Goal: Transaction & Acquisition: Book appointment/travel/reservation

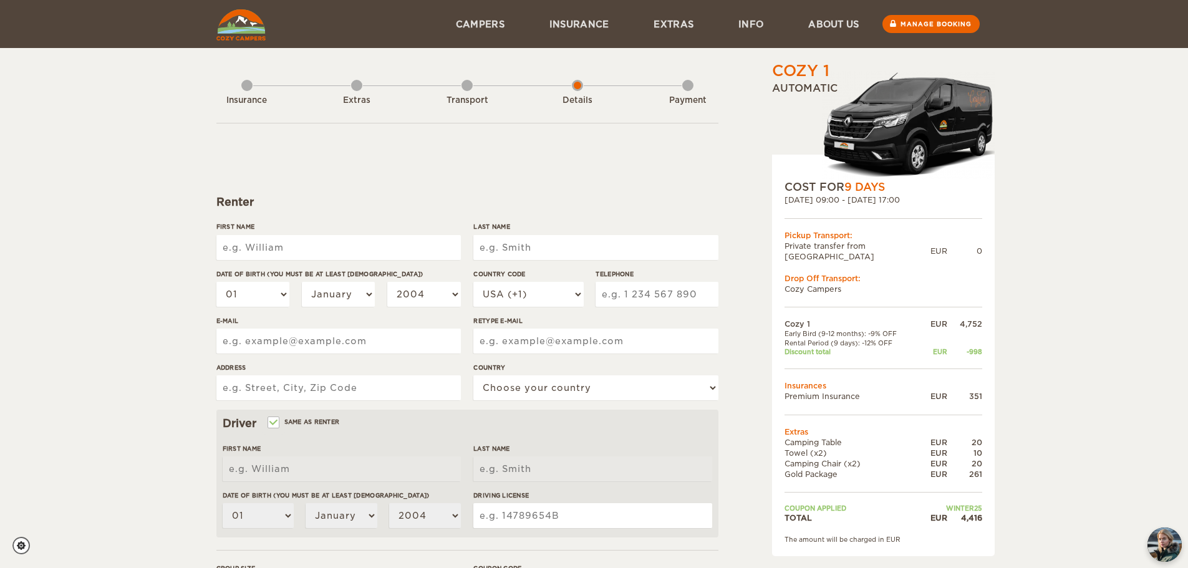
click at [284, 246] on input "First Name" at bounding box center [338, 247] width 244 height 25
type input "[PERSON_NAME]"
type input "Jennifer"
type input "Cozart"
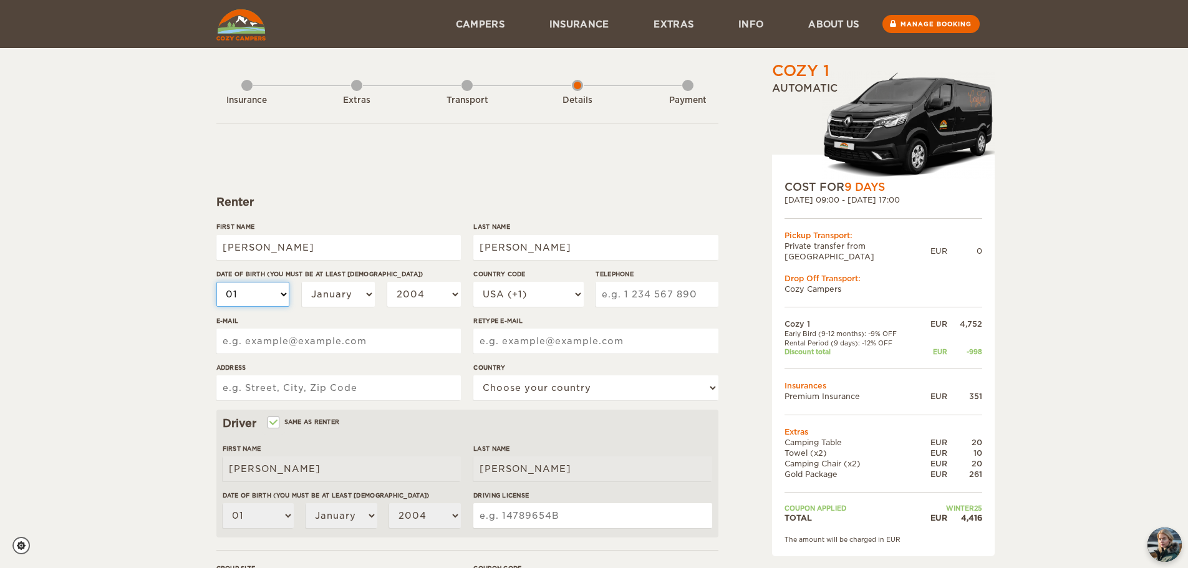
click at [281, 290] on select "01 02 03 04 05 06 07 08 09 10 11 12 13 14 15 16 17 18 19 20 21 22 23 24 25 26 2…" at bounding box center [253, 294] width 74 height 25
select select "07"
click at [216, 282] on select "01 02 03 04 05 06 07 08 09 10 11 12 13 14 15 16 17 18 19 20 21 22 23 24 25 26 2…" at bounding box center [253, 294] width 74 height 25
select select "07"
click at [338, 293] on select "January February March April May June July August September October November De…" at bounding box center [339, 294] width 74 height 25
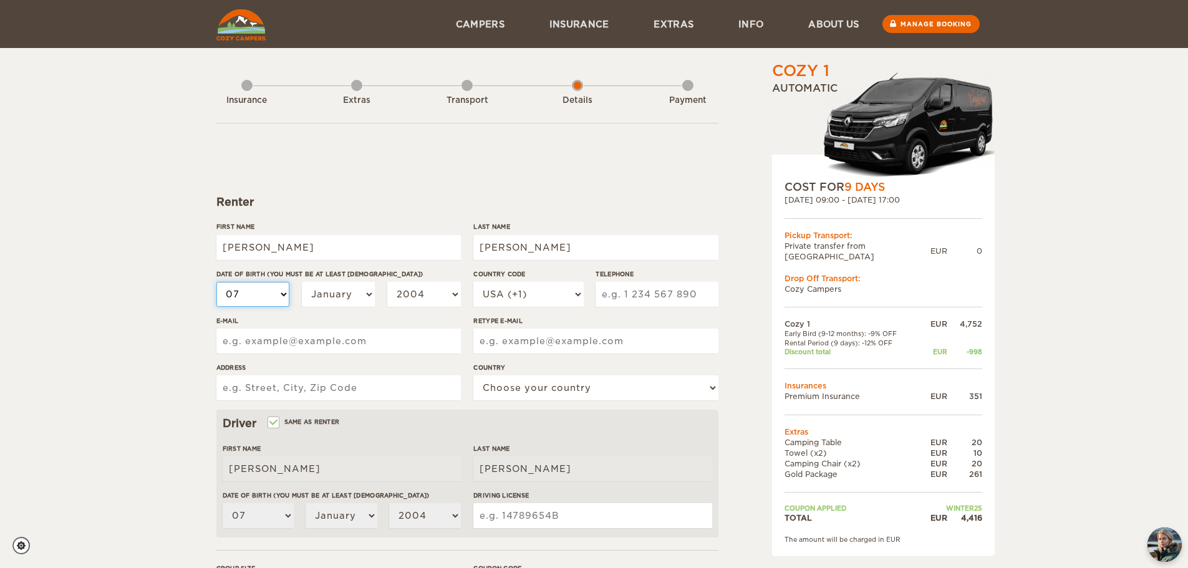
click at [244, 293] on select "01 02 03 04 05 06 07 08 09 10 11 12 13 14 15 16 17 18 19 20 21 22 23 24 25 26 2…" at bounding box center [253, 294] width 74 height 25
select select "13"
click at [216, 282] on select "01 02 03 04 05 06 07 08 09 10 11 12 13 14 15 16 17 18 19 20 21 22 23 24 25 26 2…" at bounding box center [253, 294] width 74 height 25
select select "13"
click at [357, 294] on select "January February March April May June July August September October November De…" at bounding box center [339, 294] width 74 height 25
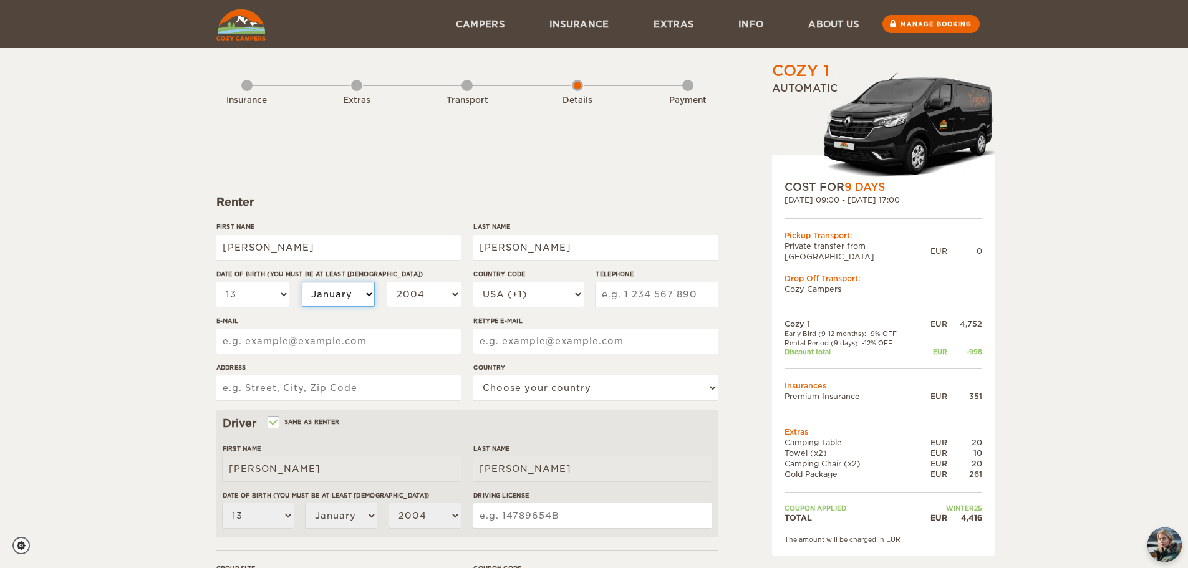
select select "07"
click at [302, 282] on select "January February March April May June July August September October November De…" at bounding box center [339, 294] width 74 height 25
select select "07"
click at [413, 287] on select "2004 2003 2002 2001 2000 1999 1998 1997 1996 1995 1994 1993 1992 1991 1990 1989…" at bounding box center [424, 294] width 74 height 25
select select "1974"
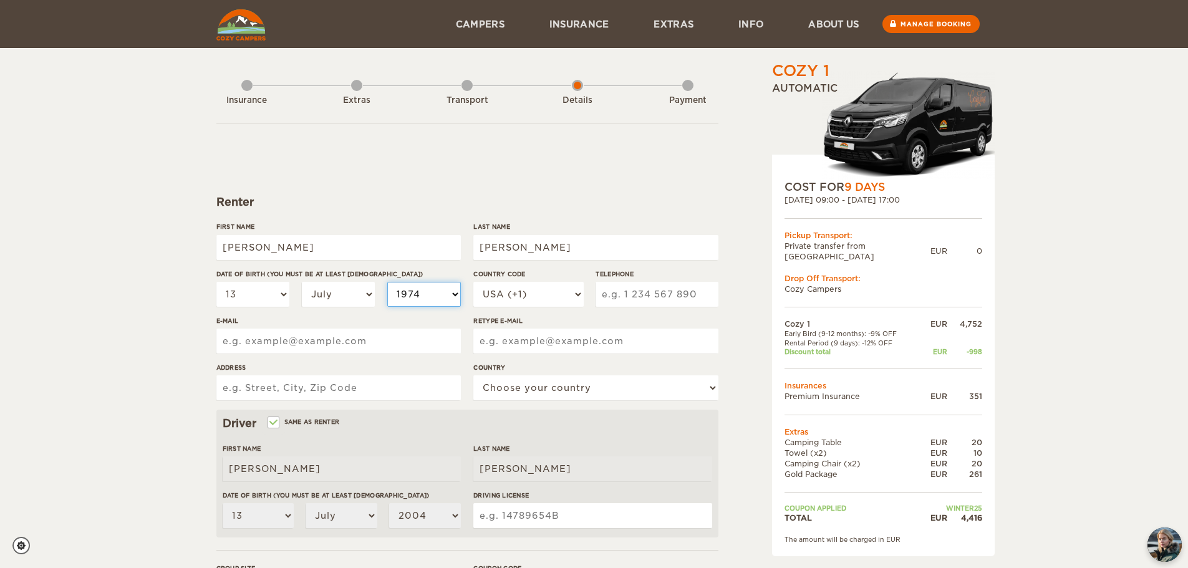
click at [387, 282] on select "2004 2003 2002 2001 2000 1999 1998 1997 1996 1995 1994 1993 1992 1991 1990 1989…" at bounding box center [424, 294] width 74 height 25
select select "1974"
click at [658, 300] on input "Telephone" at bounding box center [656, 294] width 122 height 25
type input "8323434857"
click at [290, 345] on input "E-mail" at bounding box center [338, 341] width 244 height 25
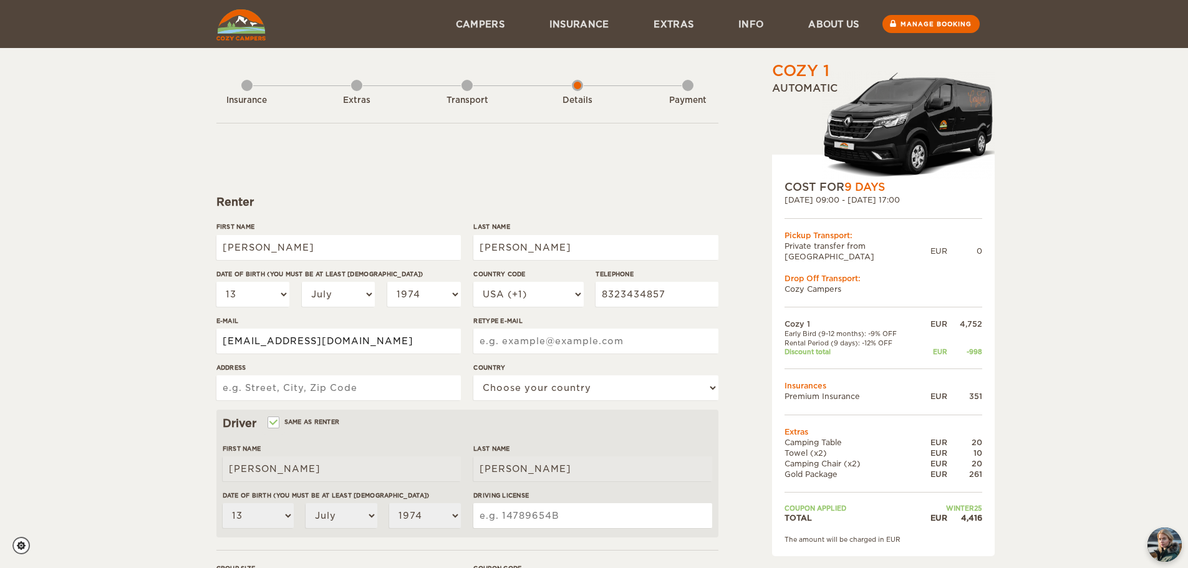
type input "jennifercozart13@yahoo.com"
click at [588, 346] on input "Retype E-mail" at bounding box center [595, 341] width 244 height 25
type input "jennifercozart13@yahoo.com"
click at [439, 385] on input "Address" at bounding box center [338, 387] width 244 height 25
type input "3400 Montrose Blvd, apt 3108"
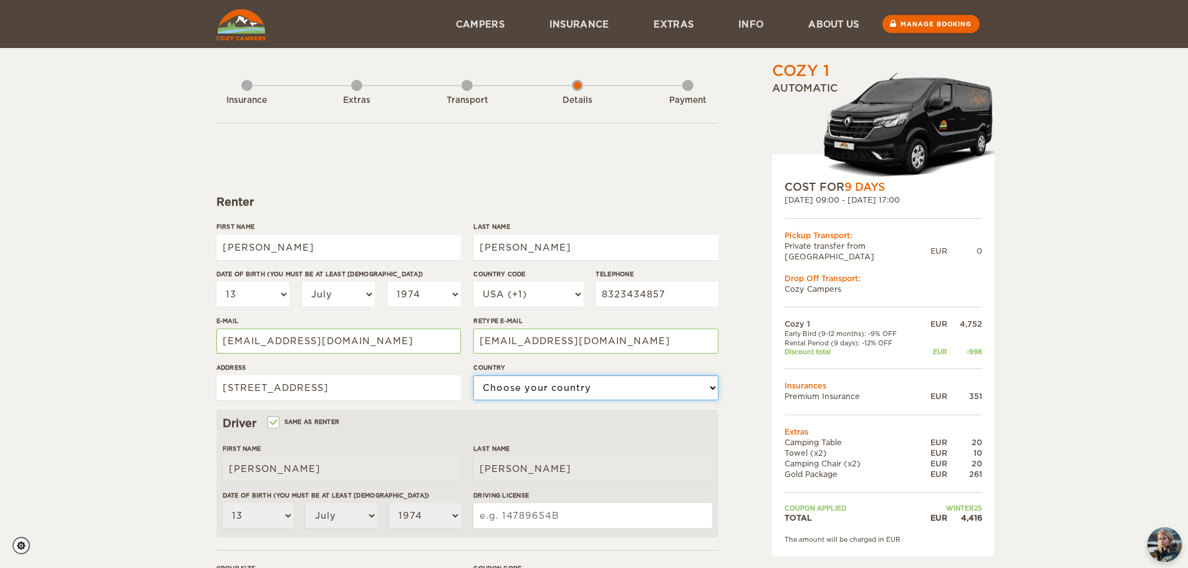
click at [631, 385] on select "Choose your country United States United Kingdom Germany Afghanistan Albania Al…" at bounding box center [595, 387] width 244 height 25
select select "222"
click at [473, 375] on select "Choose your country United States United Kingdom Germany Afghanistan Albania Al…" at bounding box center [595, 387] width 244 height 25
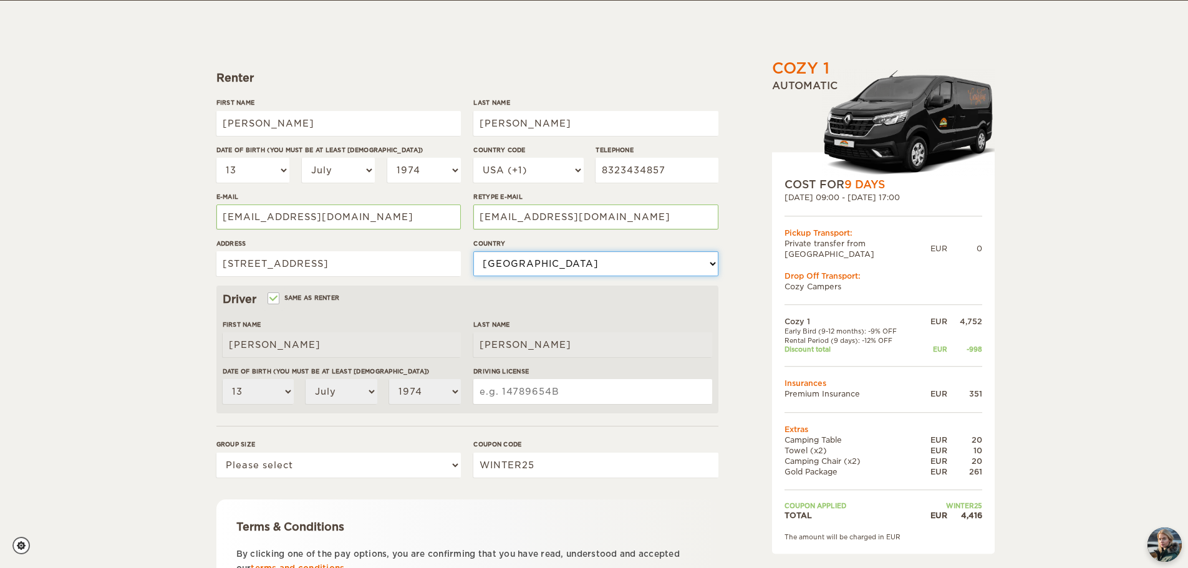
scroll to position [125, 0]
click at [548, 386] on input "Driving License" at bounding box center [592, 390] width 238 height 25
type input "15203685"
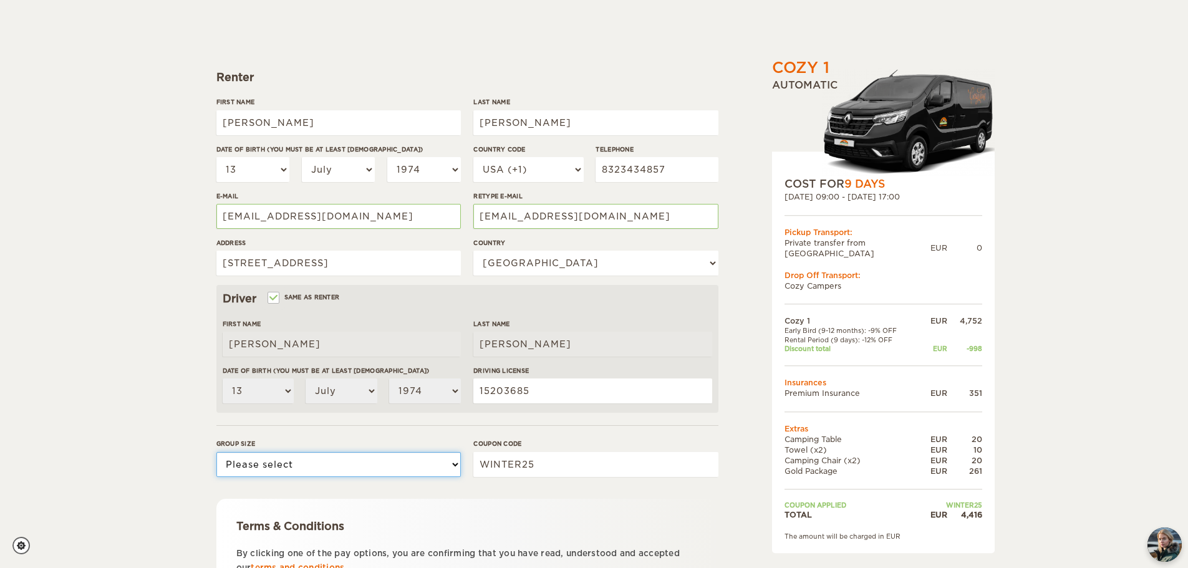
click at [424, 464] on select "Please select 1 2" at bounding box center [338, 464] width 244 height 25
select select "2"
click at [216, 452] on select "Please select 1 2" at bounding box center [338, 464] width 244 height 25
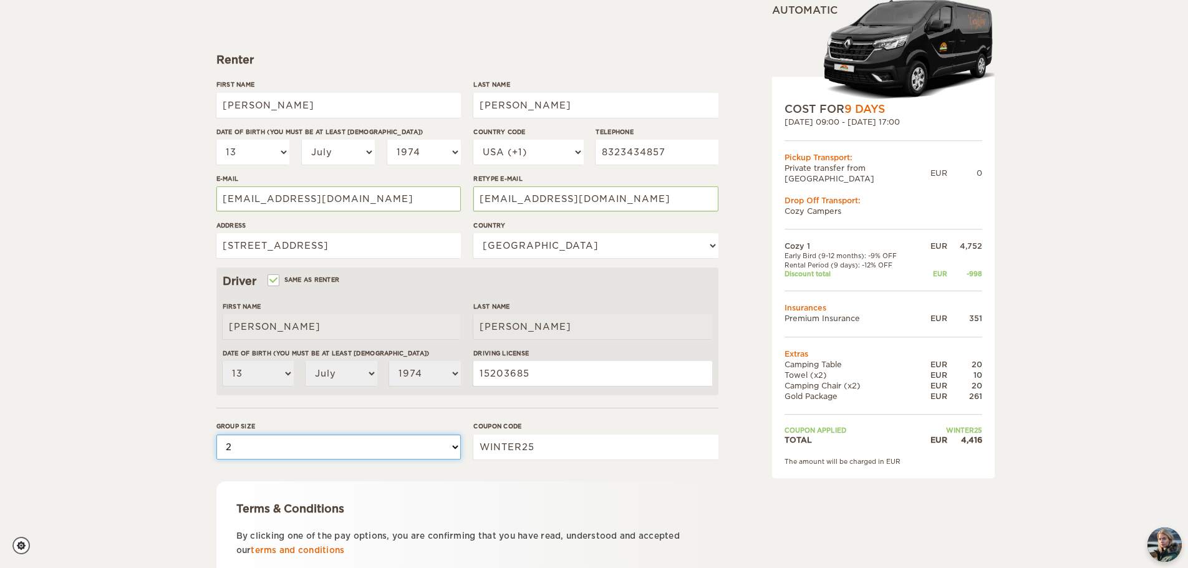
scroll to position [242, 0]
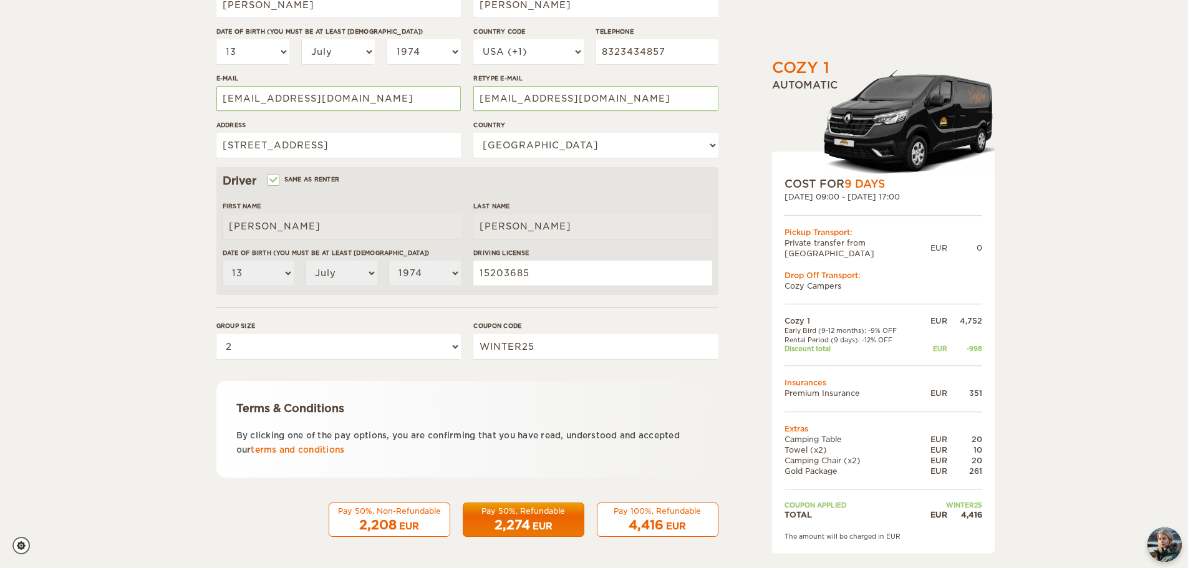
click at [517, 515] on div "Pay 50%, Refundable" at bounding box center [523, 511] width 105 height 11
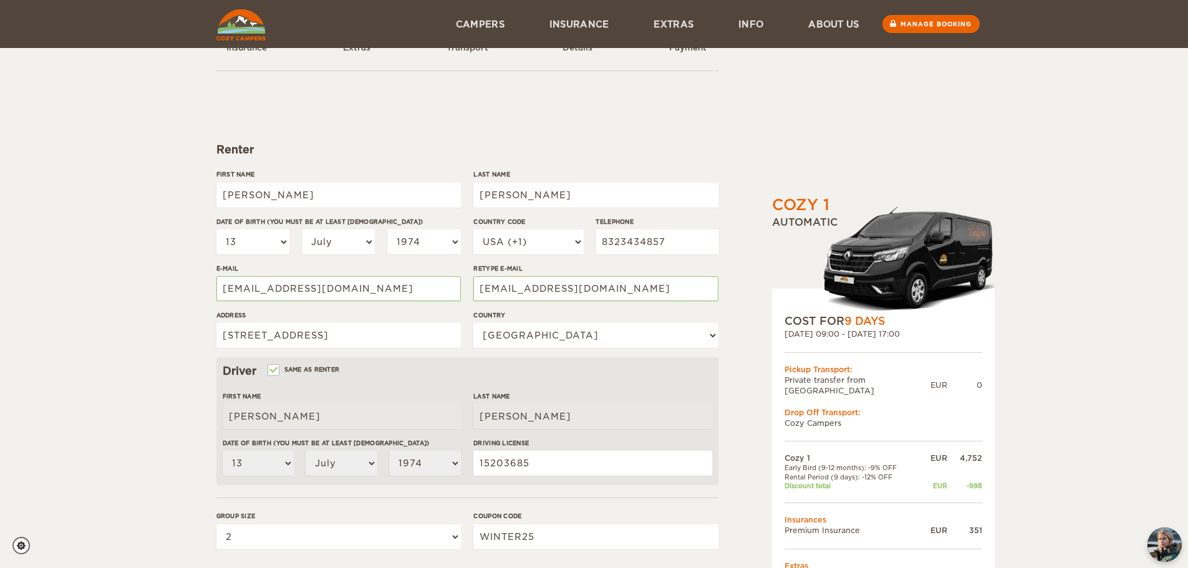
scroll to position [0, 0]
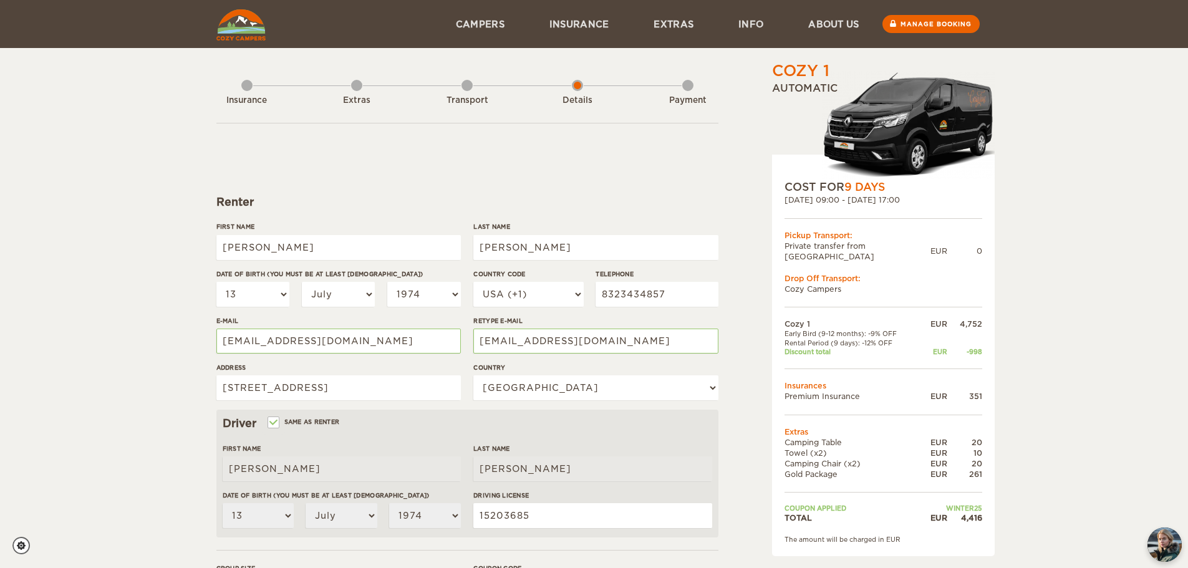
click at [668, 174] on form "Renter First Name Jennifer Last Name Cozart Date of birth (You must be at least…" at bounding box center [467, 451] width 502 height 656
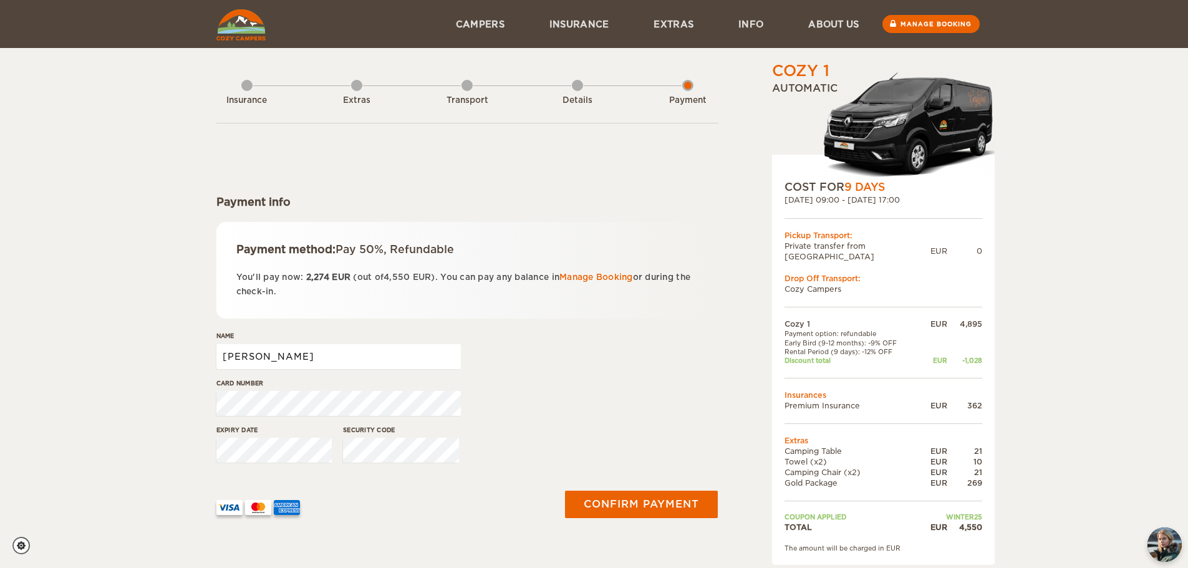
click at [357, 356] on input "Jennifer" at bounding box center [338, 356] width 244 height 25
type input "Jennifer Cozart"
click at [631, 499] on button "Confirm payment" at bounding box center [641, 505] width 157 height 28
